Goal: Obtain resource: Download file/media

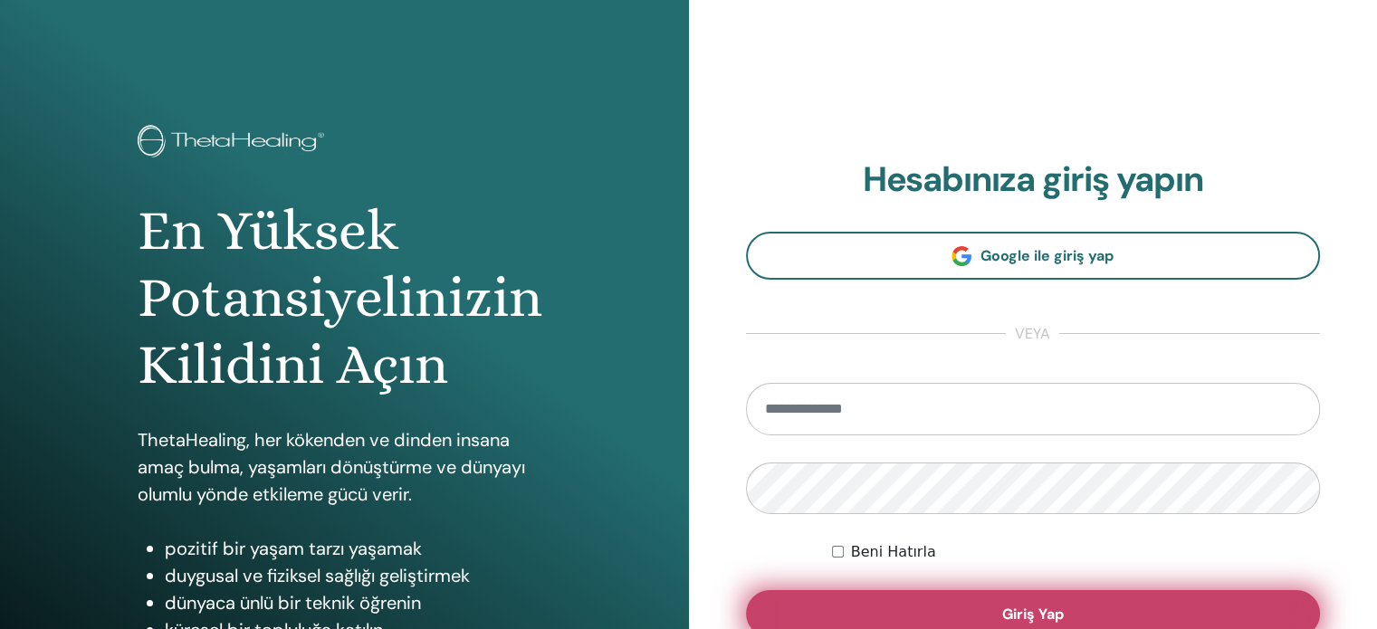
type input "**********"
click at [872, 606] on button "Giriş Yap" at bounding box center [1033, 613] width 575 height 47
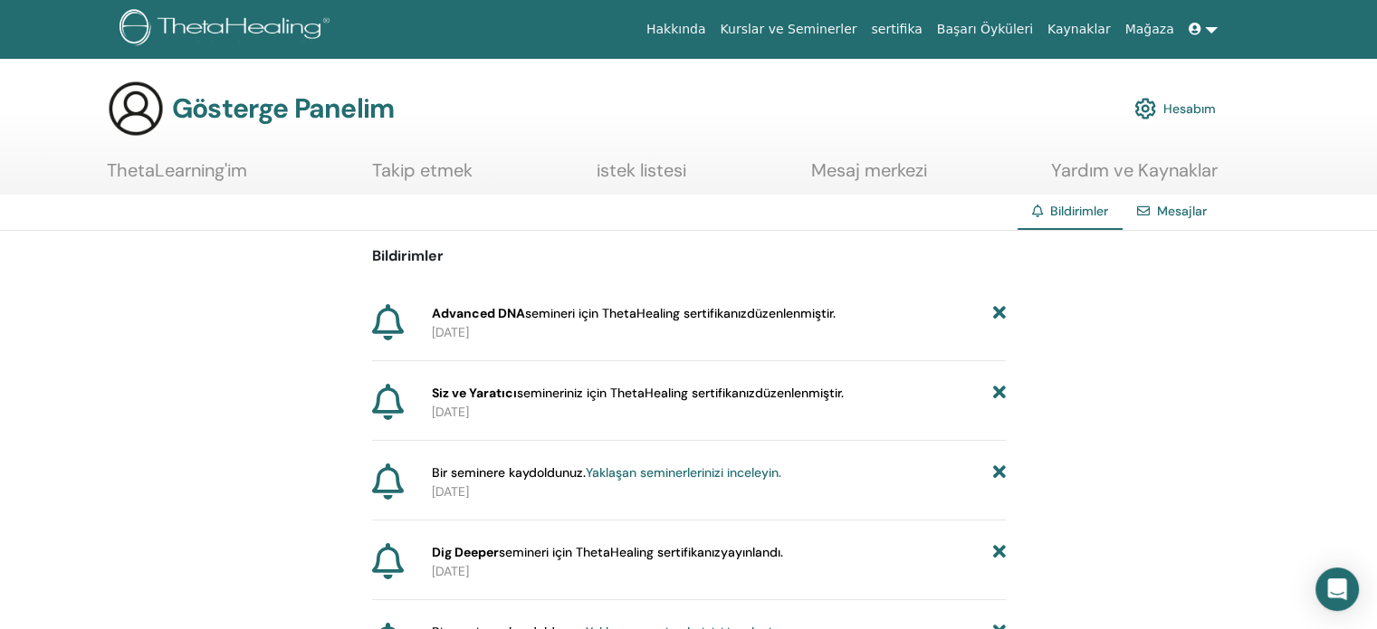
click at [1166, 205] on font "Mesajlar" at bounding box center [1182, 211] width 50 height 16
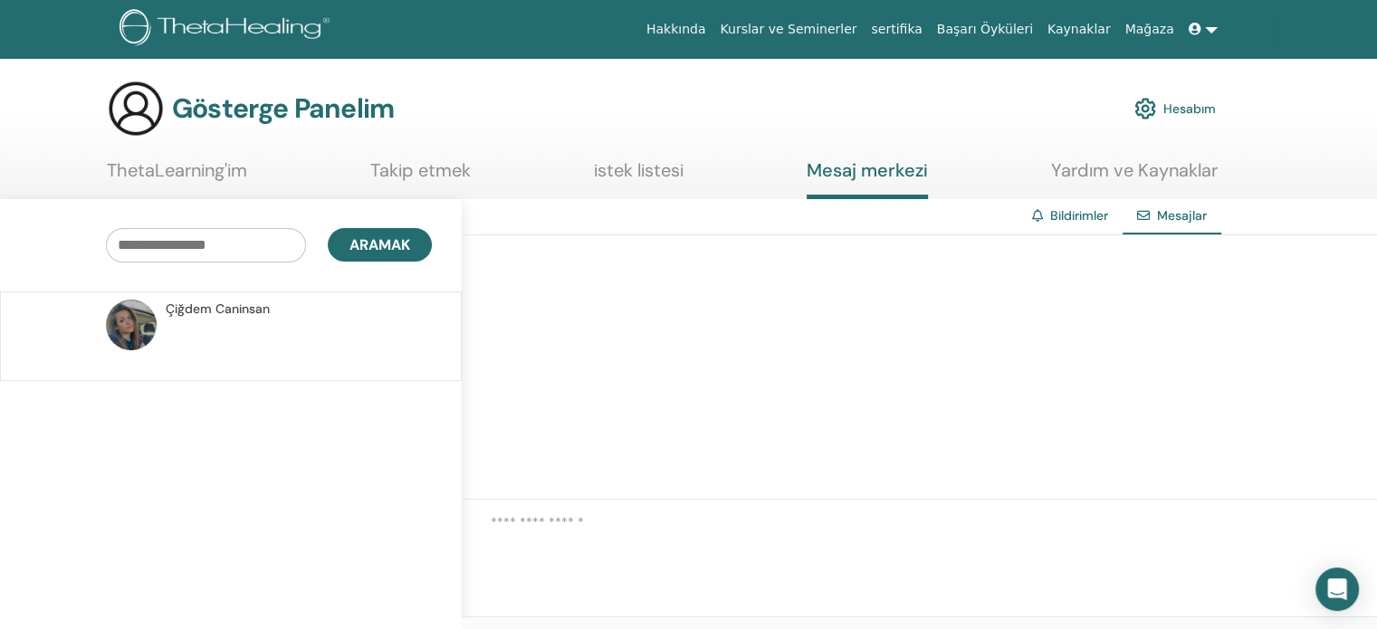
click at [152, 102] on img at bounding box center [136, 109] width 58 height 58
click at [206, 168] on font "ThetaLearning'im" at bounding box center [177, 170] width 140 height 24
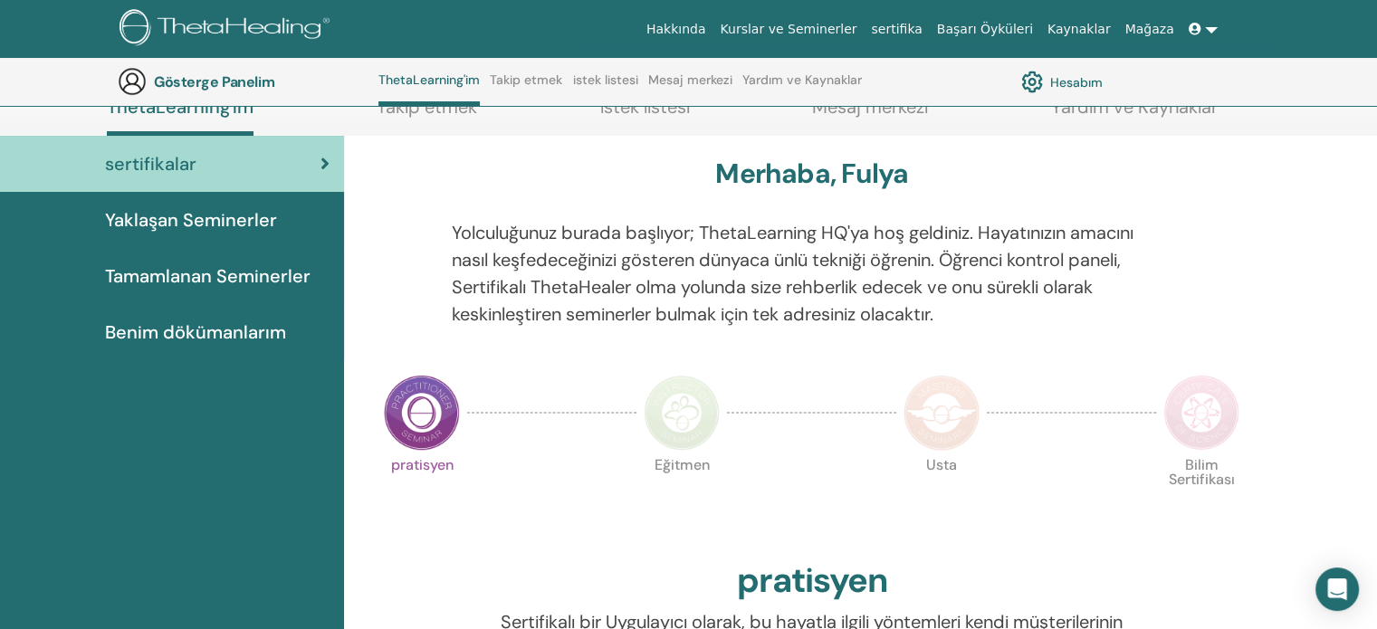
scroll to position [228, 0]
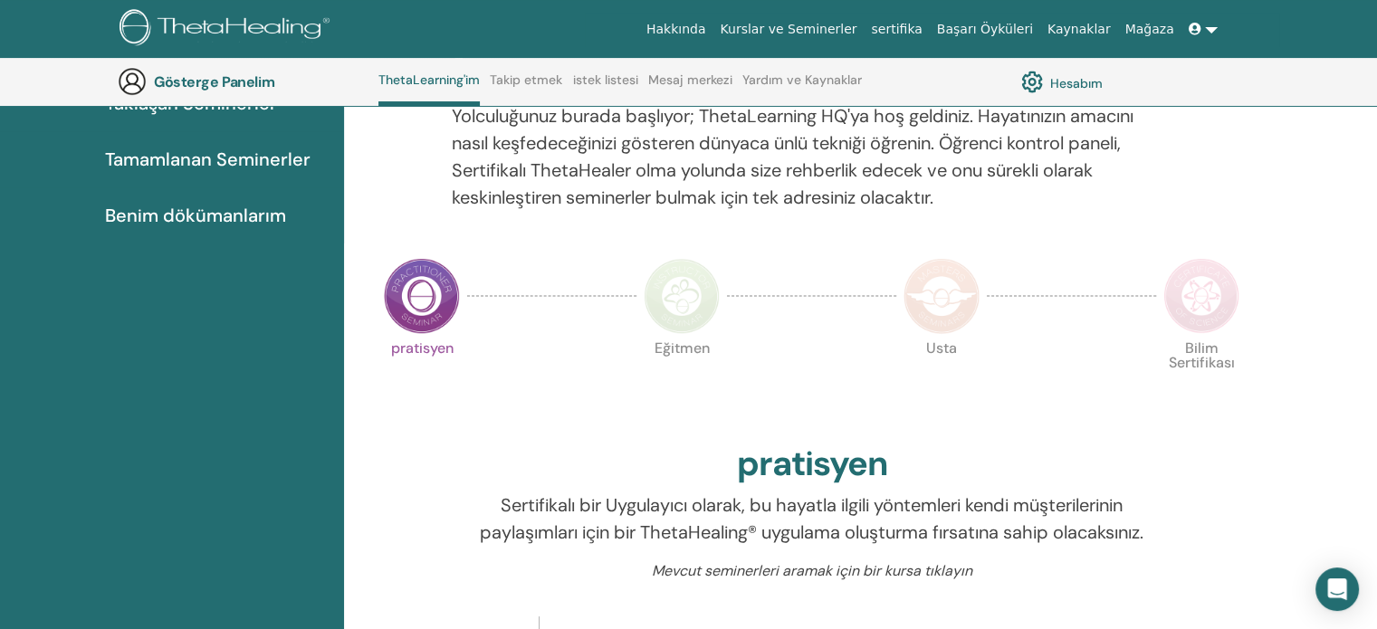
click at [231, 222] on font "Benim dökümanlarım" at bounding box center [195, 216] width 181 height 24
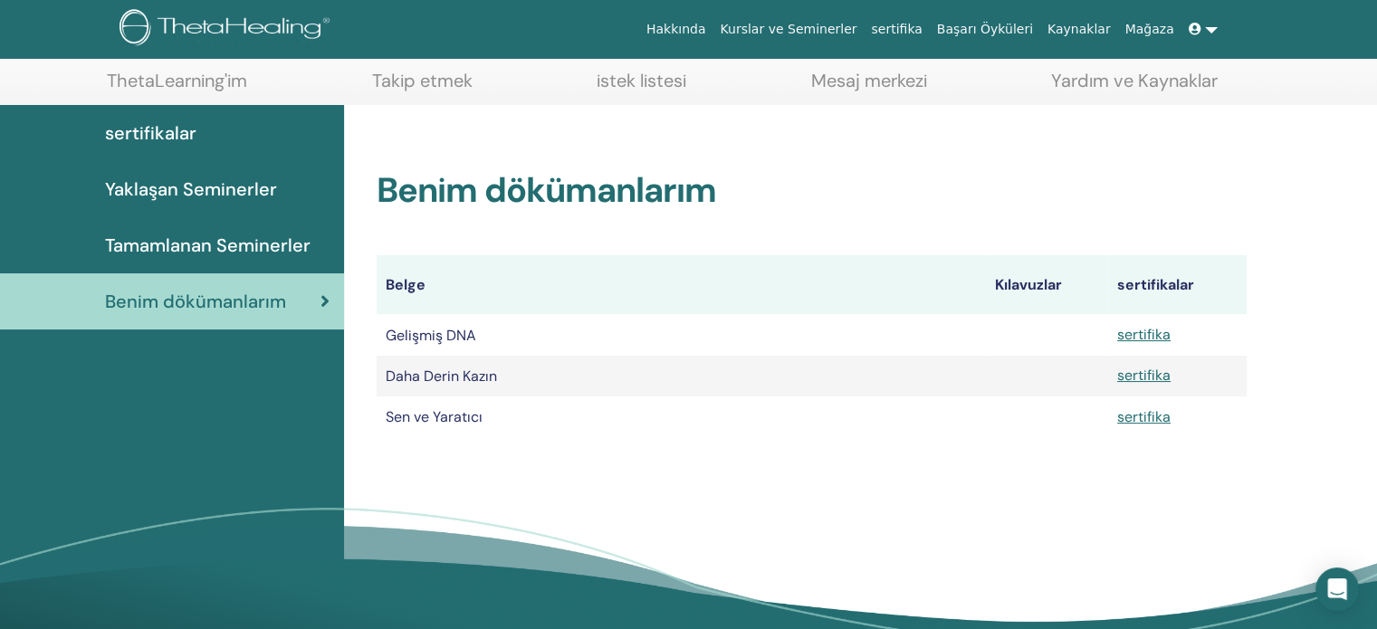
scroll to position [91, 0]
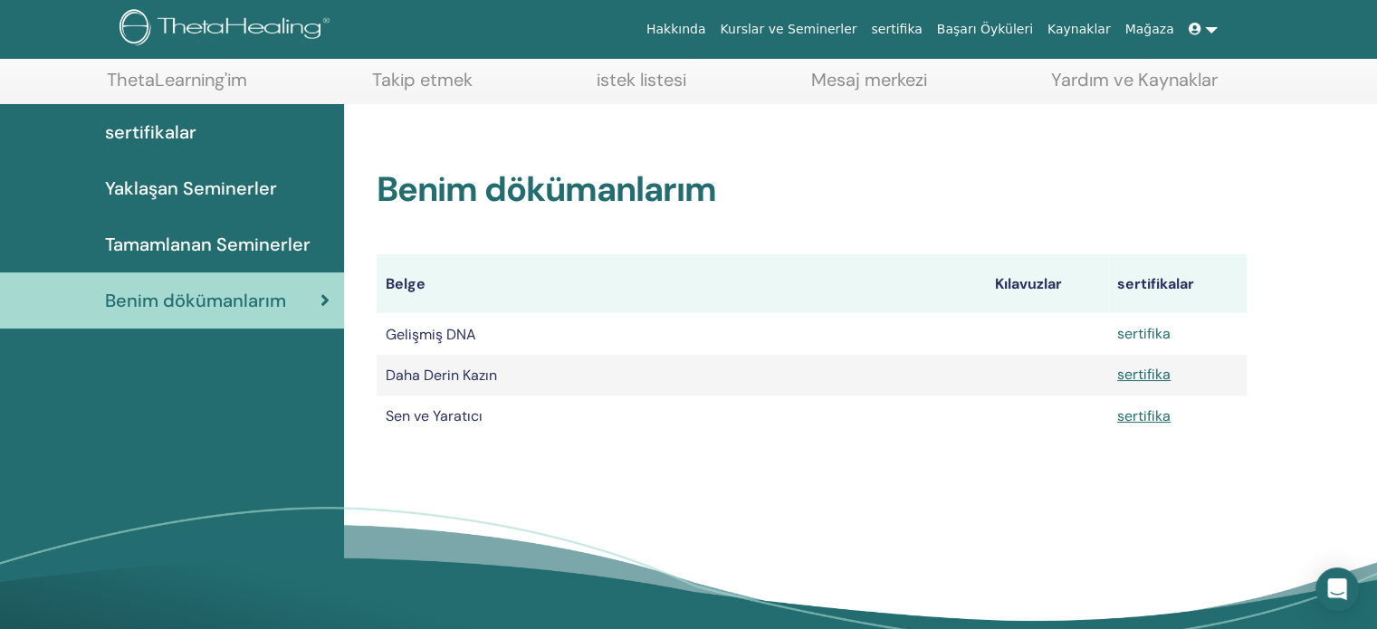
click at [1141, 336] on font "sertifika" at bounding box center [1144, 333] width 53 height 19
click at [1134, 335] on font "sertifika" at bounding box center [1144, 333] width 53 height 19
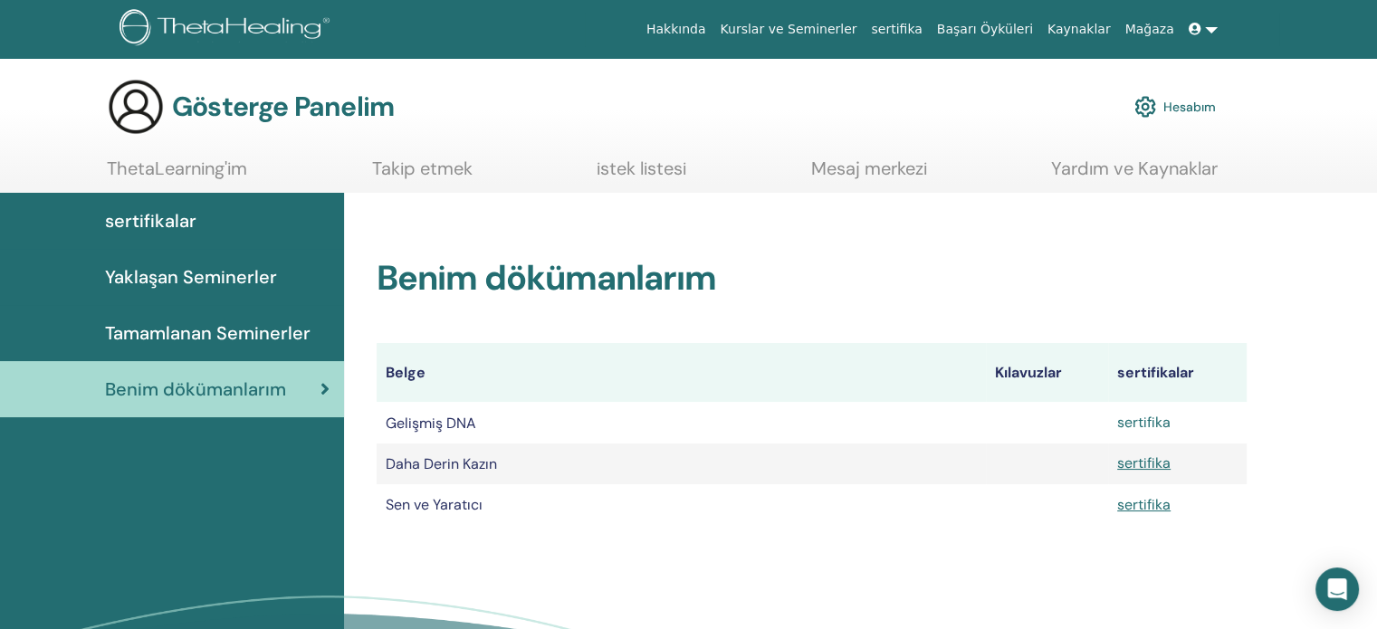
scroll to position [0, 0]
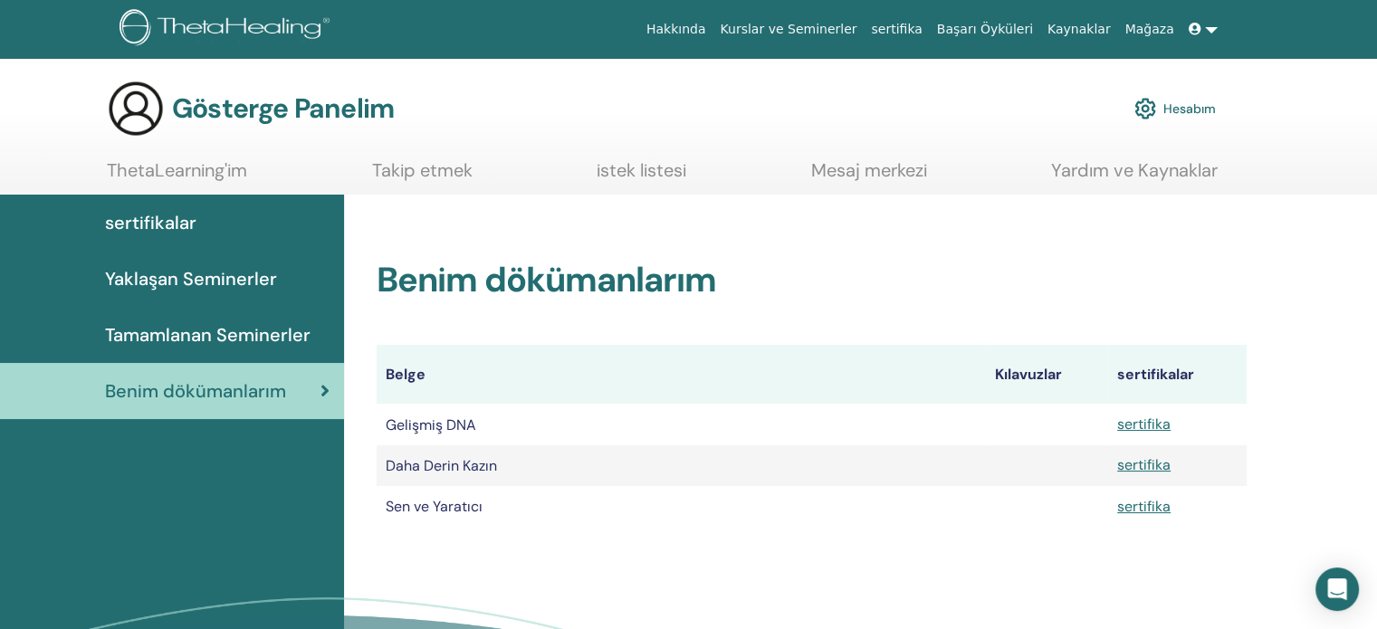
click at [1204, 24] on span at bounding box center [1197, 29] width 16 height 14
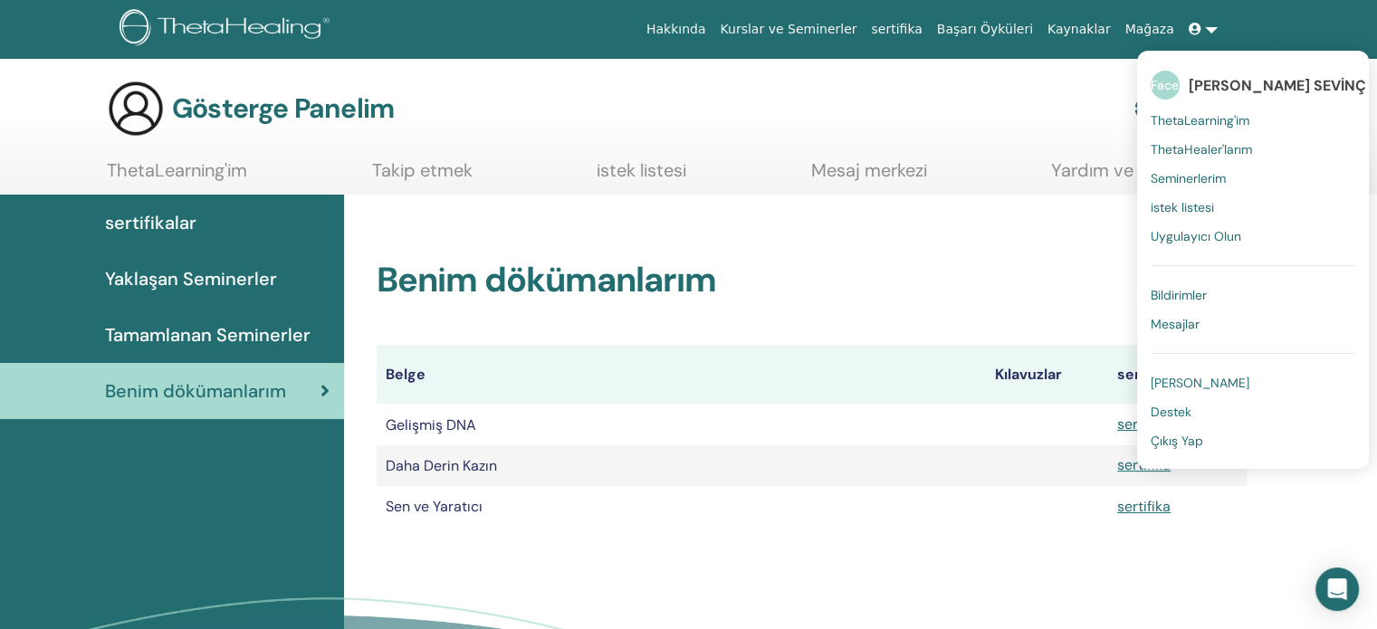
click at [899, 521] on td "Sen ve Yaratıcı" at bounding box center [681, 506] width 609 height 41
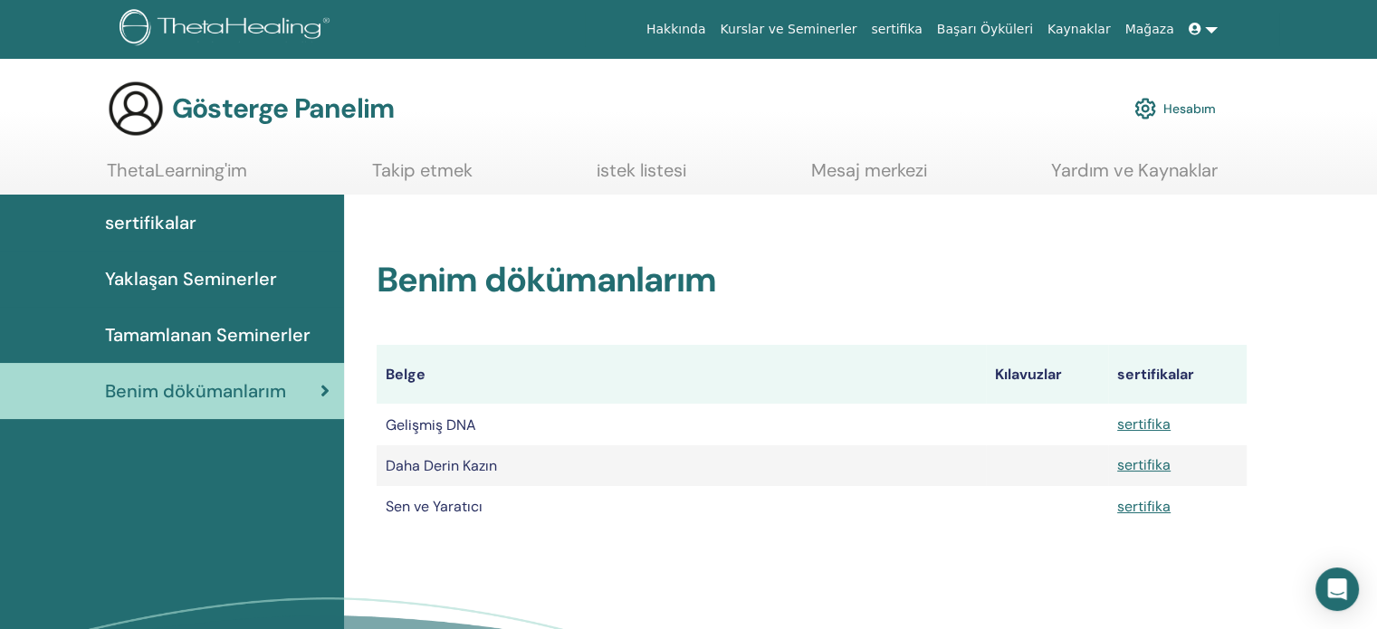
click at [850, 429] on td "Gelişmiş DNA" at bounding box center [681, 424] width 609 height 41
click at [1212, 24] on link at bounding box center [1203, 30] width 43 height 34
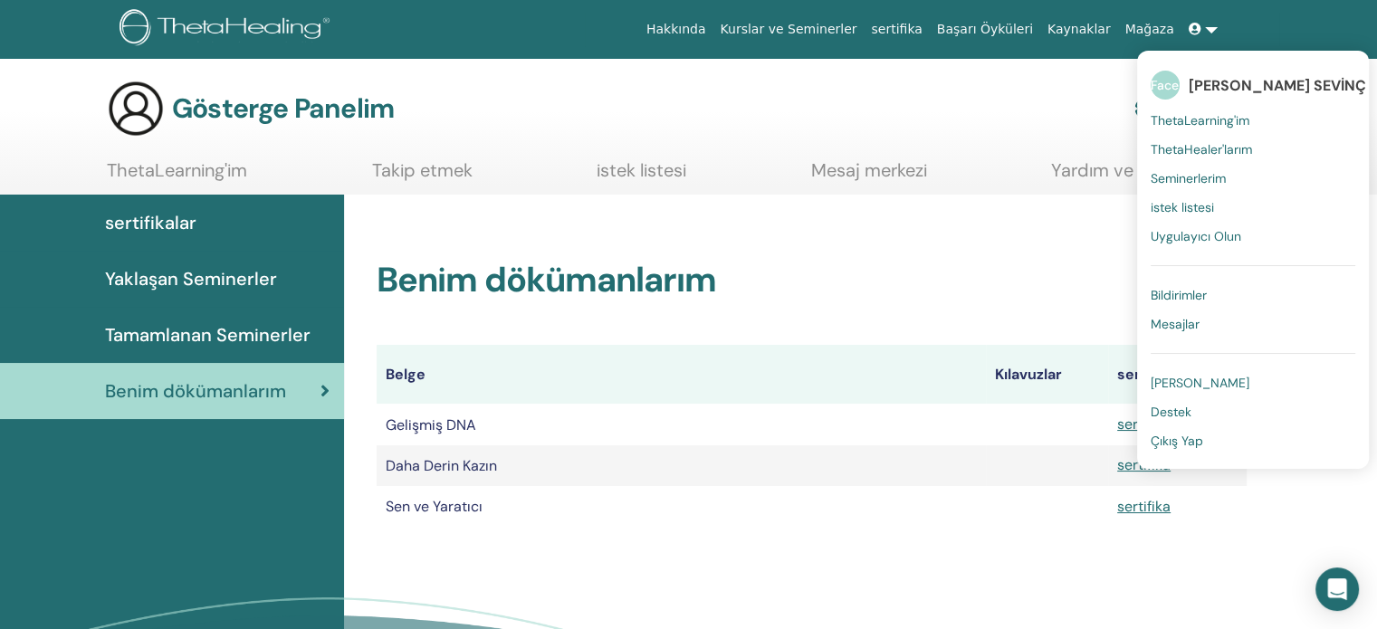
click at [1175, 437] on font "Çıkış Yap" at bounding box center [1177, 441] width 53 height 16
